Goal: Information Seeking & Learning: Find specific fact

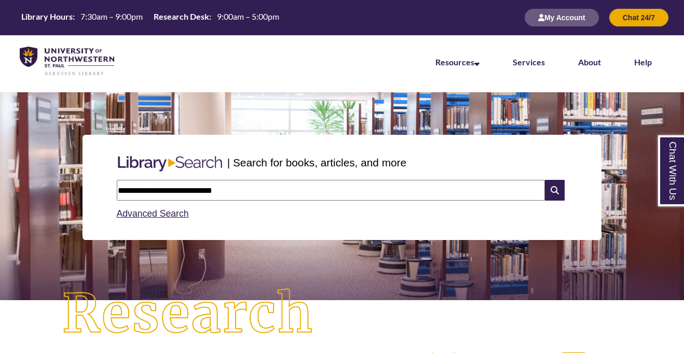
click at [299, 189] on input "**********" at bounding box center [331, 190] width 428 height 21
type input "**********"
click at [171, 195] on input "text" at bounding box center [331, 190] width 428 height 21
type input "**********"
